Goal: Information Seeking & Learning: Understand process/instructions

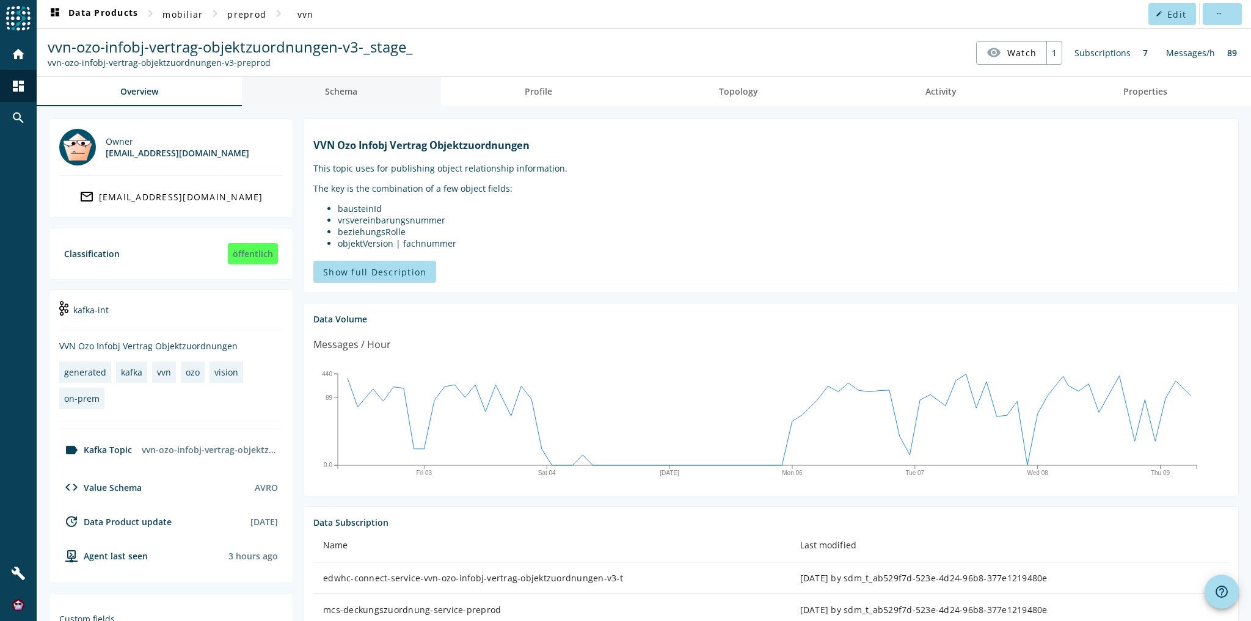
click at [342, 88] on span "Schema" at bounding box center [341, 91] width 32 height 9
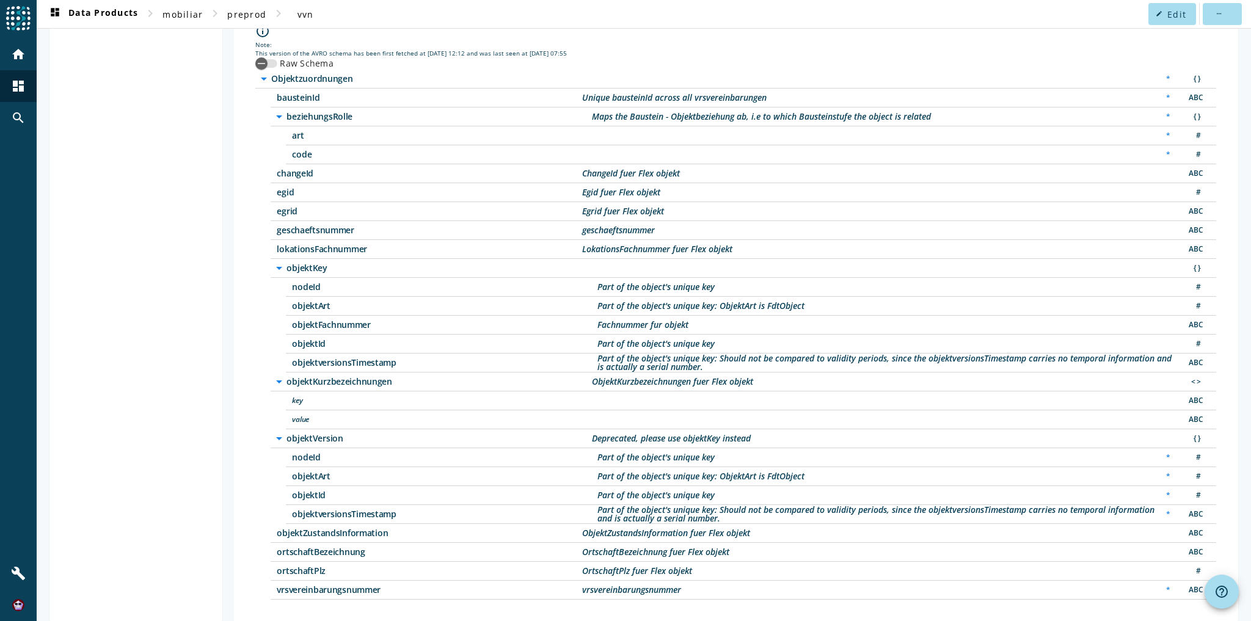
scroll to position [171, 0]
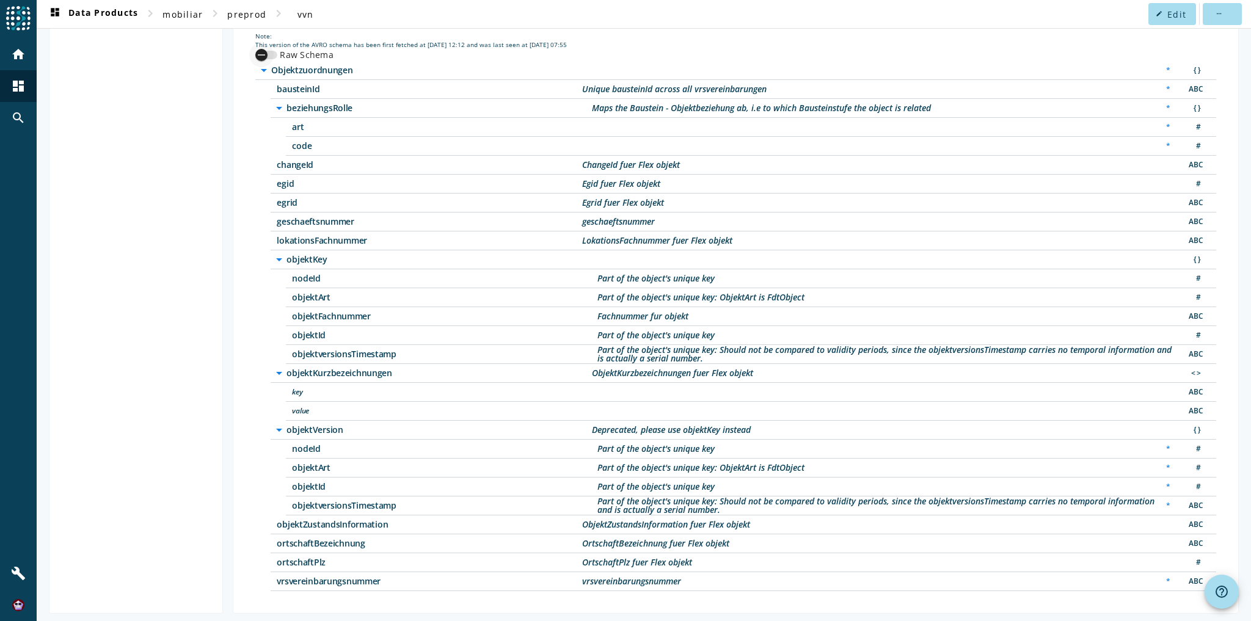
click at [266, 50] on div "button" at bounding box center [261, 55] width 24 height 24
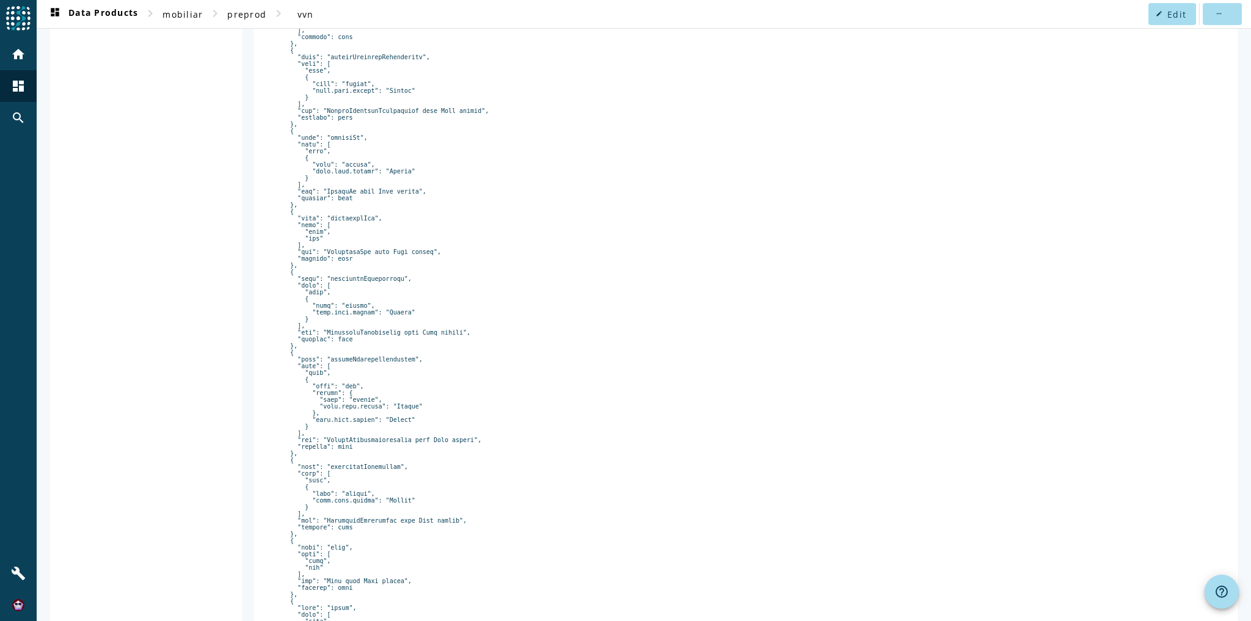
scroll to position [1269, 0]
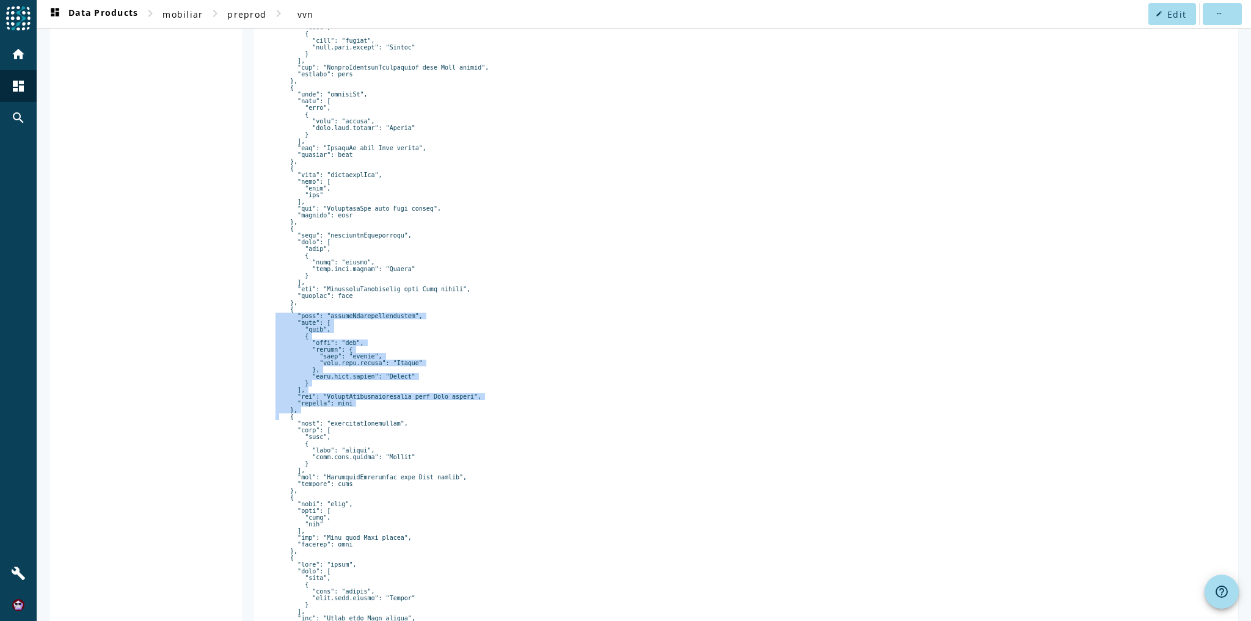
drag, startPoint x: 288, startPoint y: 334, endPoint x: 328, endPoint y: 435, distance: 108.9
drag, startPoint x: 288, startPoint y: 334, endPoint x: 333, endPoint y: 434, distance: 109.1
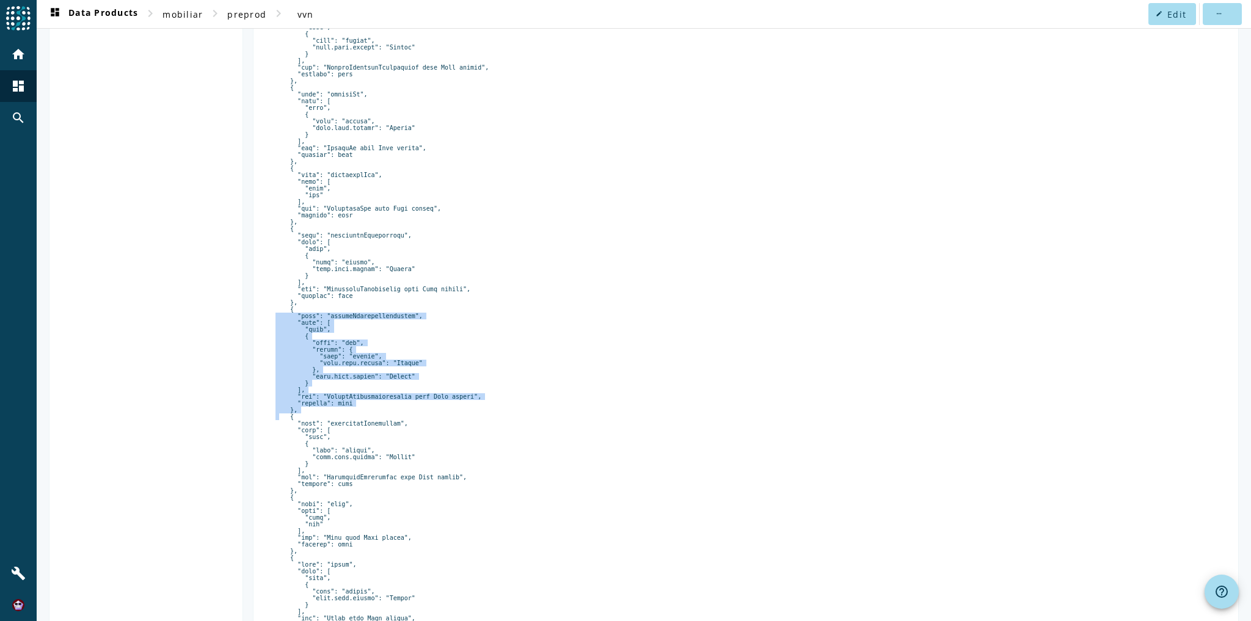
copy pre "{ "name": "objektKurzbezeichnungen", "type": [ "null", { "type": "map", "values…"
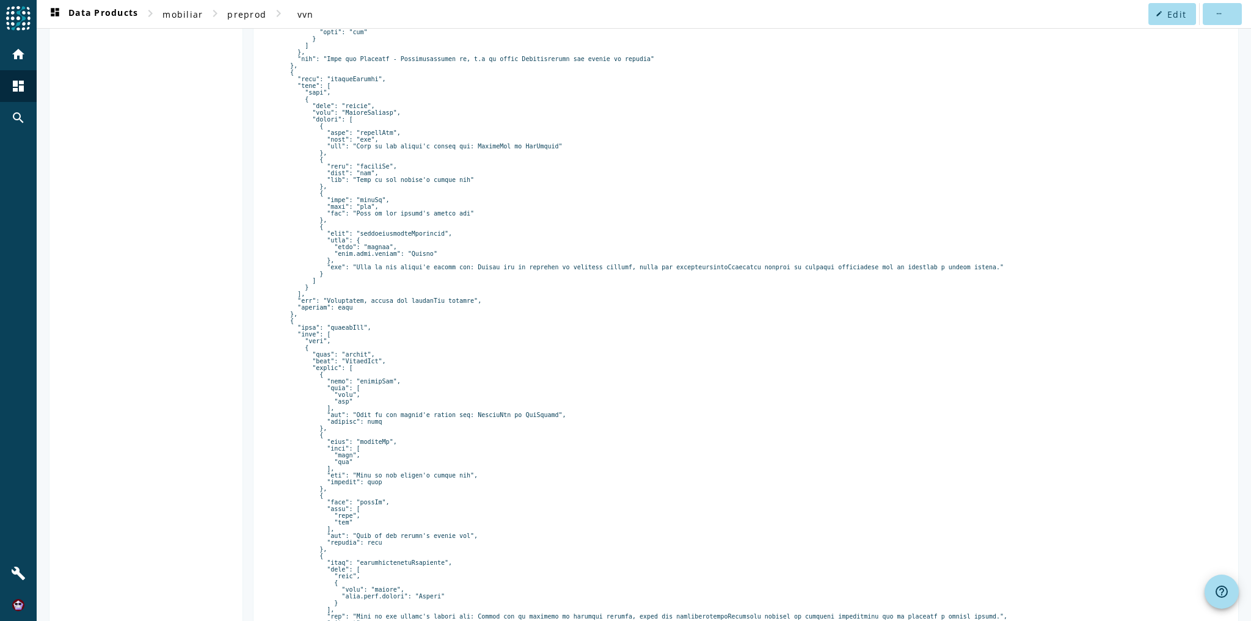
scroll to position [1298, 0]
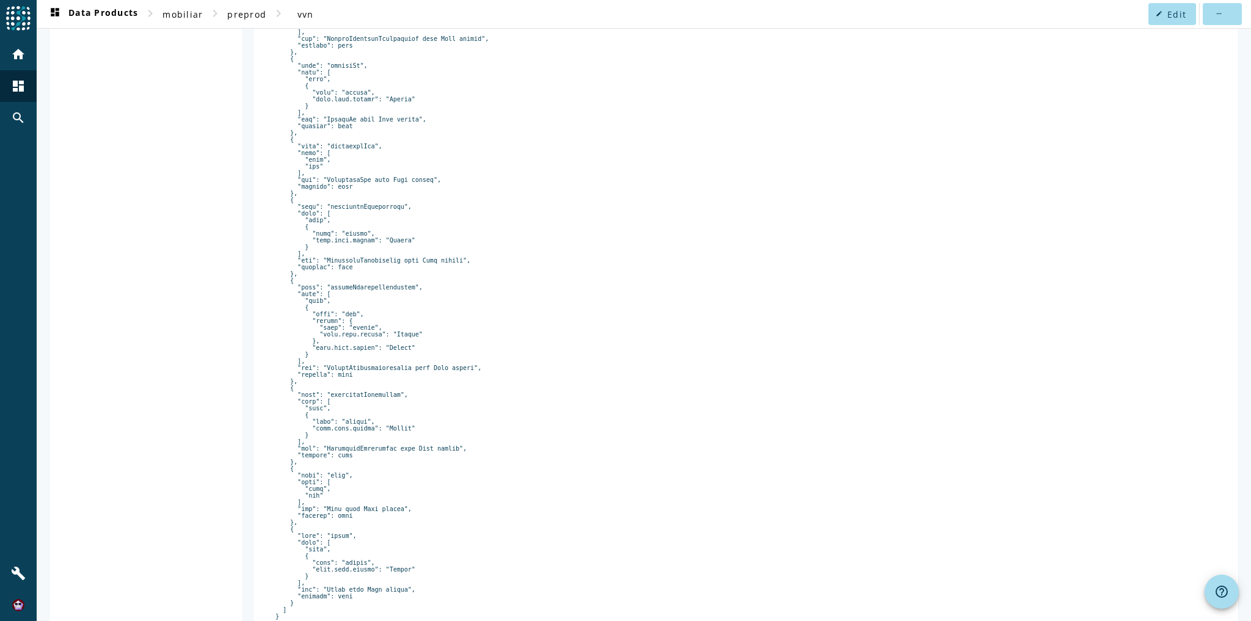
copy pre "objektKurzbezeichnungen"
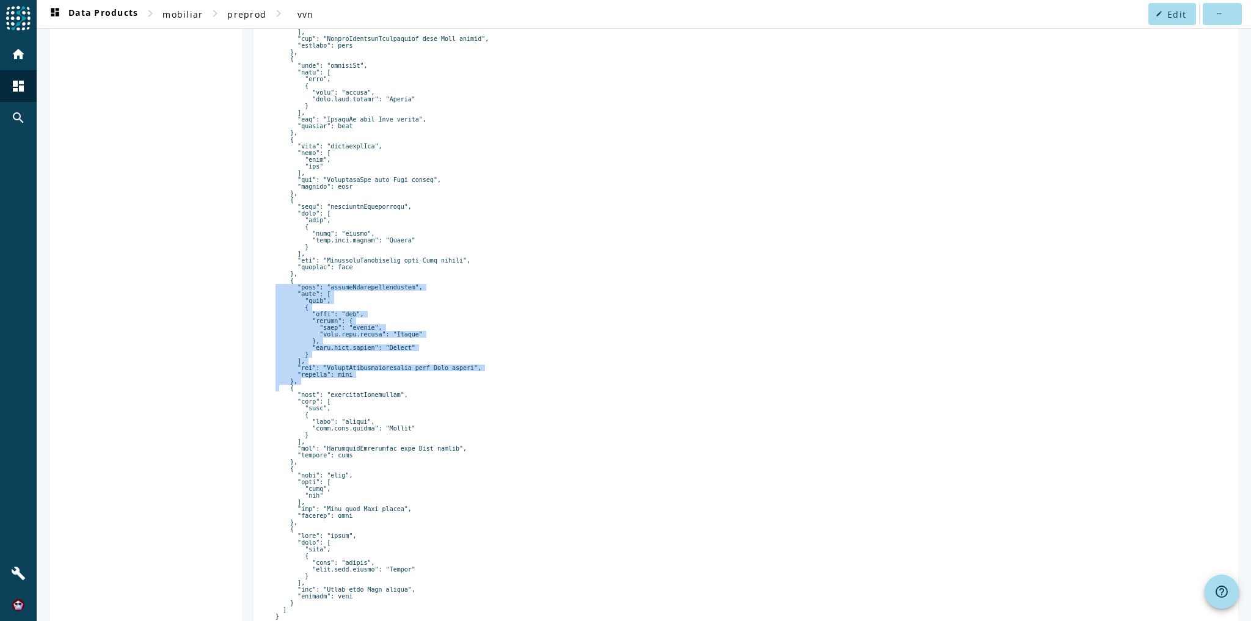
drag, startPoint x: 287, startPoint y: 304, endPoint x: 356, endPoint y: 404, distance: 121.7
copy pre "{ "name": "objektKurzbezeichnungen", "type": [ "null", { "type": "map", "values…"
